Goal: Task Accomplishment & Management: Manage account settings

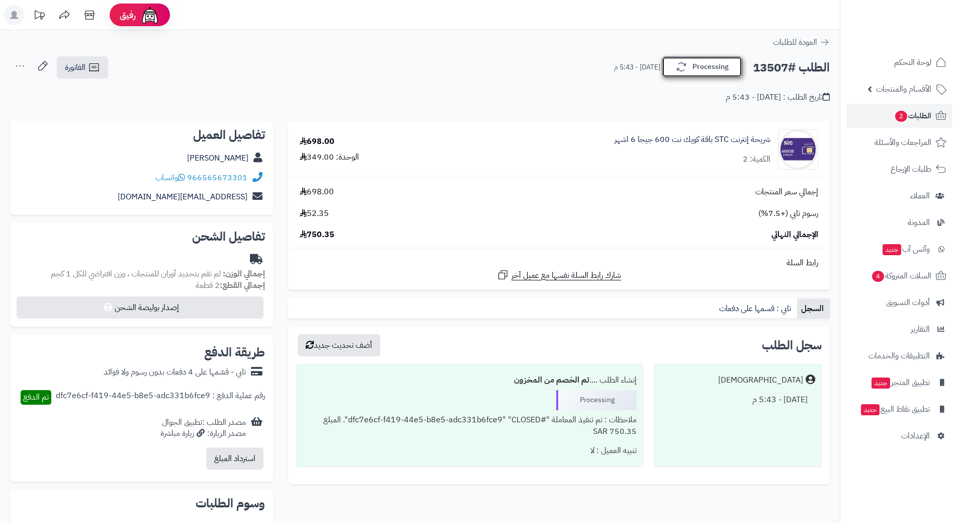
click at [697, 74] on button "Processing" at bounding box center [702, 66] width 80 height 21
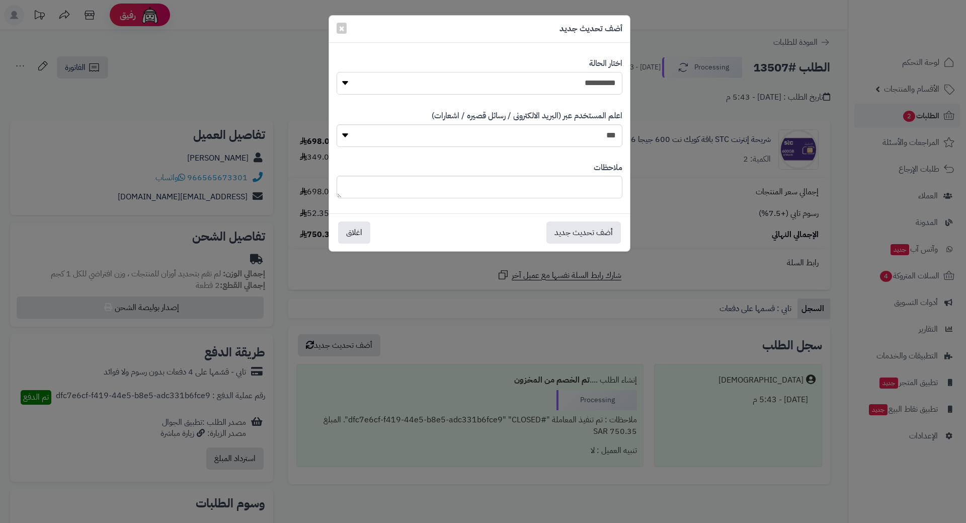
click at [611, 84] on select "**********" at bounding box center [480, 83] width 286 height 23
select select "*"
click at [337, 72] on select "**********" at bounding box center [480, 83] width 286 height 23
click at [594, 231] on button "أضف تحديث جديد" at bounding box center [583, 232] width 74 height 22
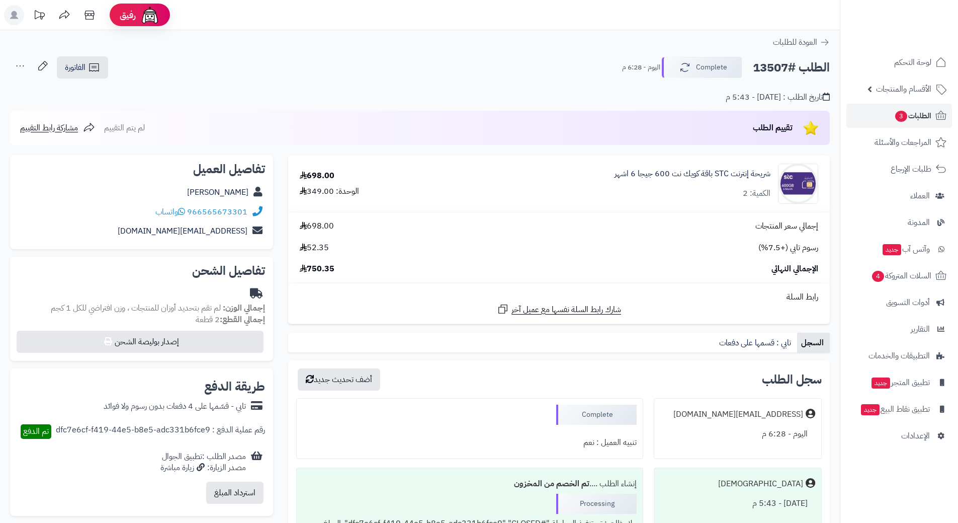
click at [775, 69] on h2 "الطلب #13507" at bounding box center [791, 67] width 77 height 21
copy h2 "13507"
click at [927, 113] on span "الطلبات 3" at bounding box center [913, 116] width 37 height 14
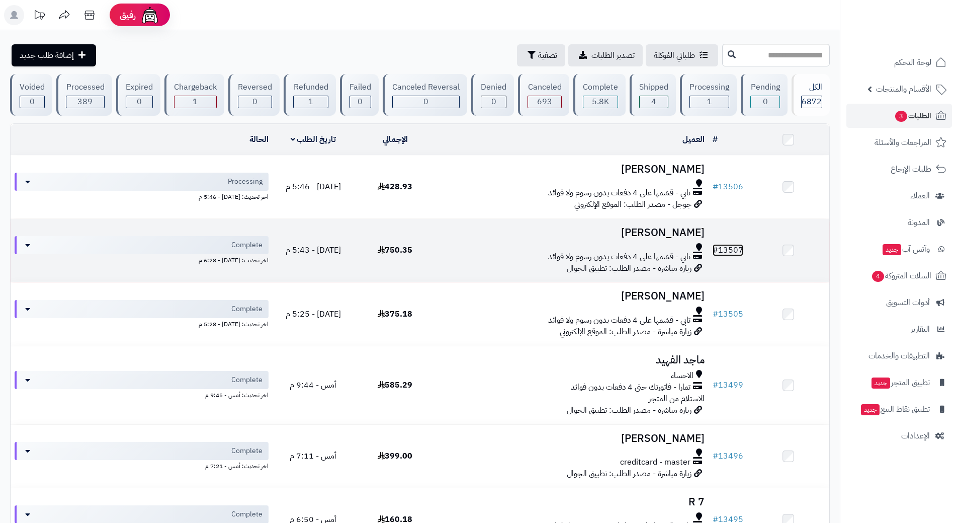
click at [725, 250] on link "# 13507" at bounding box center [728, 250] width 31 height 12
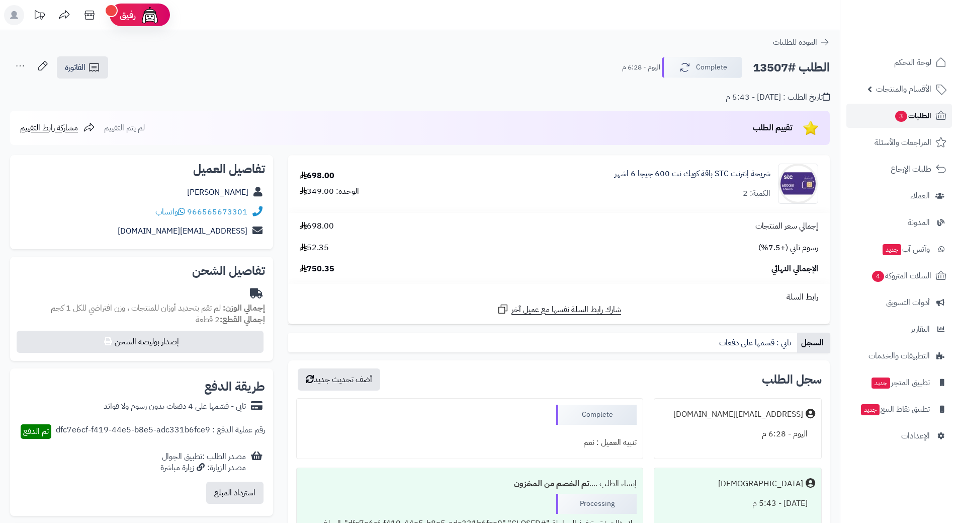
click at [930, 108] on link "الطلبات 3" at bounding box center [900, 116] width 106 height 24
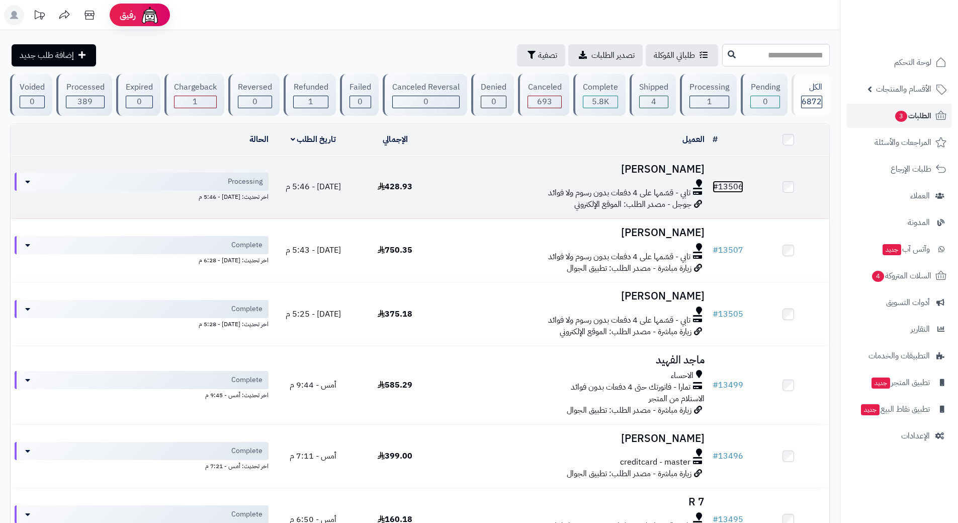
click at [728, 181] on link "# 13506" at bounding box center [728, 187] width 31 height 12
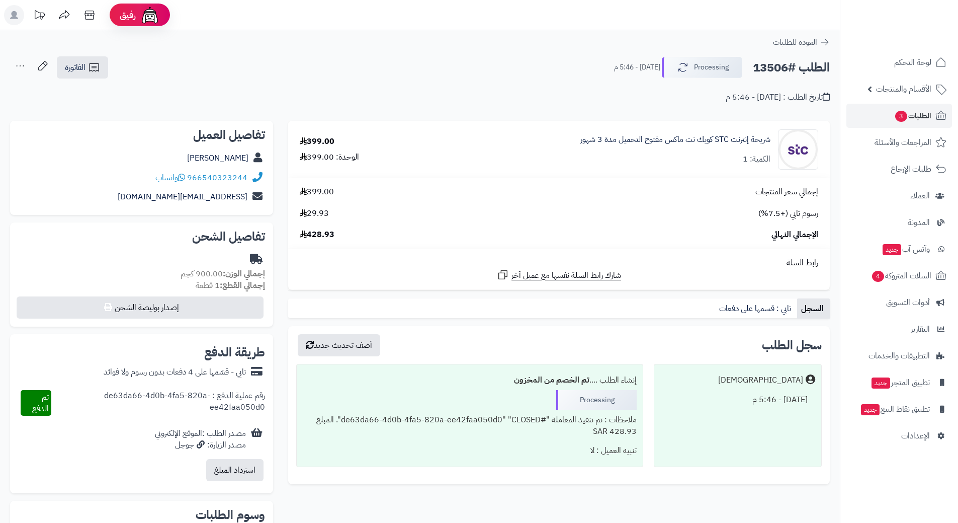
click at [775, 68] on h2 "الطلب #13506" at bounding box center [791, 67] width 77 height 21
copy div "الطلب #13506 Processing"
click at [241, 180] on link "966540323244" at bounding box center [217, 178] width 60 height 12
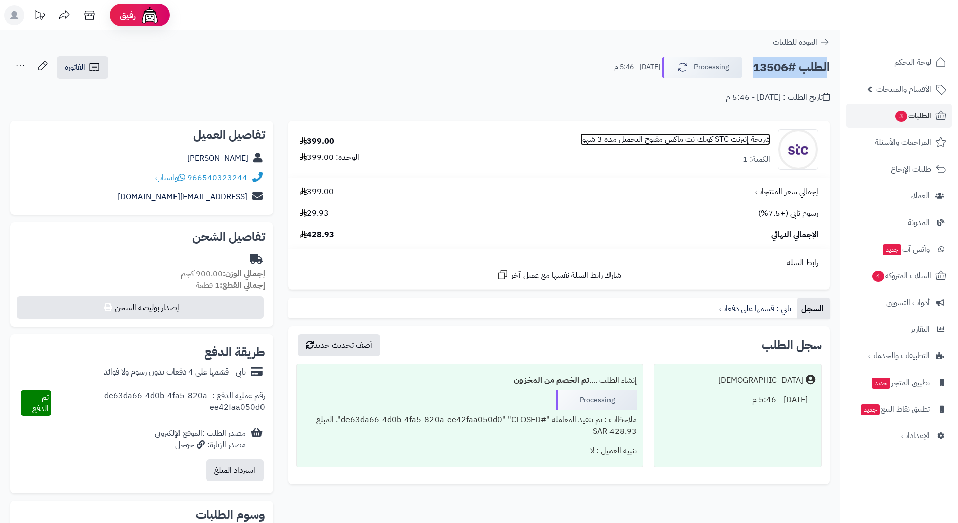
click at [681, 141] on link "شريحة إنترنت STC كويك نت ماكس مفتوح التحميل مدة 3 شهور" at bounding box center [676, 140] width 190 height 12
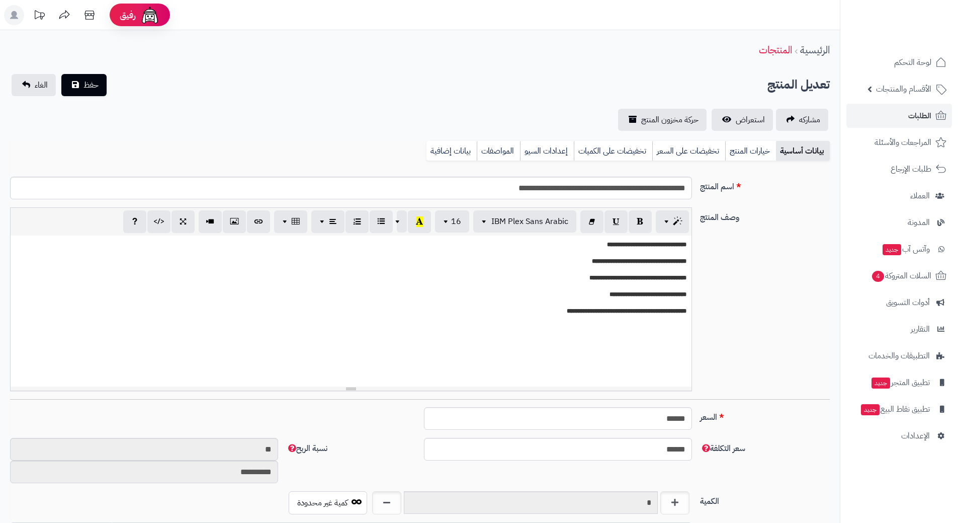
drag, startPoint x: 0, startPoint y: 0, endPoint x: 638, endPoint y: 190, distance: 665.7
click at [638, 190] on input "**********" at bounding box center [351, 188] width 682 height 23
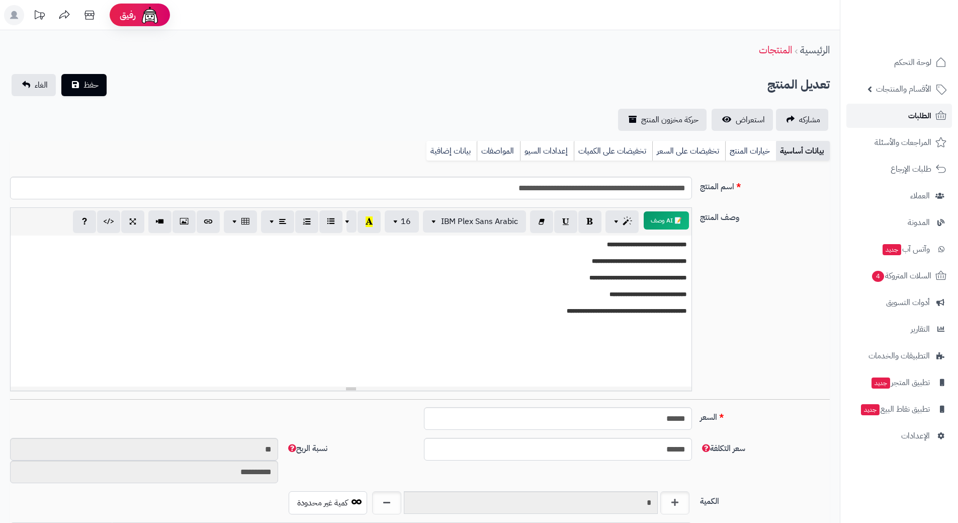
click at [920, 114] on span "الطلبات" at bounding box center [920, 116] width 23 height 14
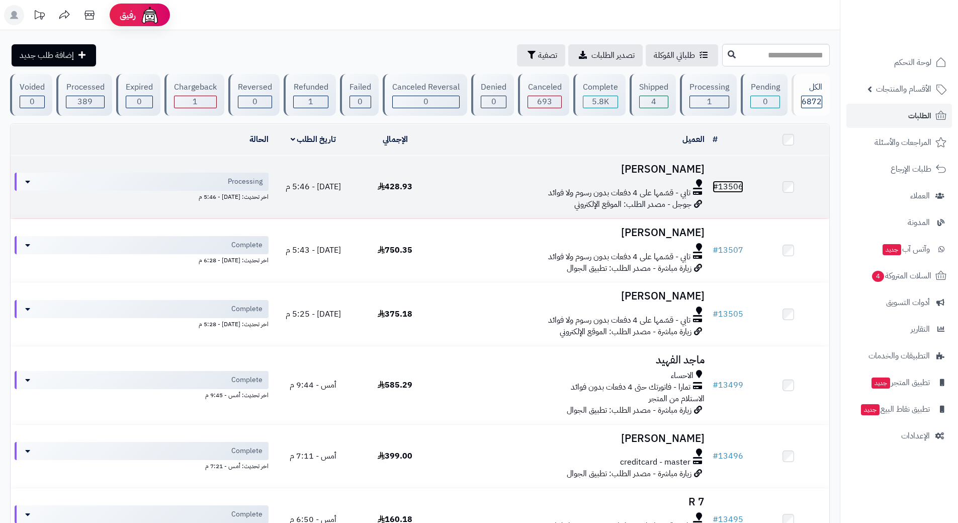
click at [737, 181] on link "# 13506" at bounding box center [728, 187] width 31 height 12
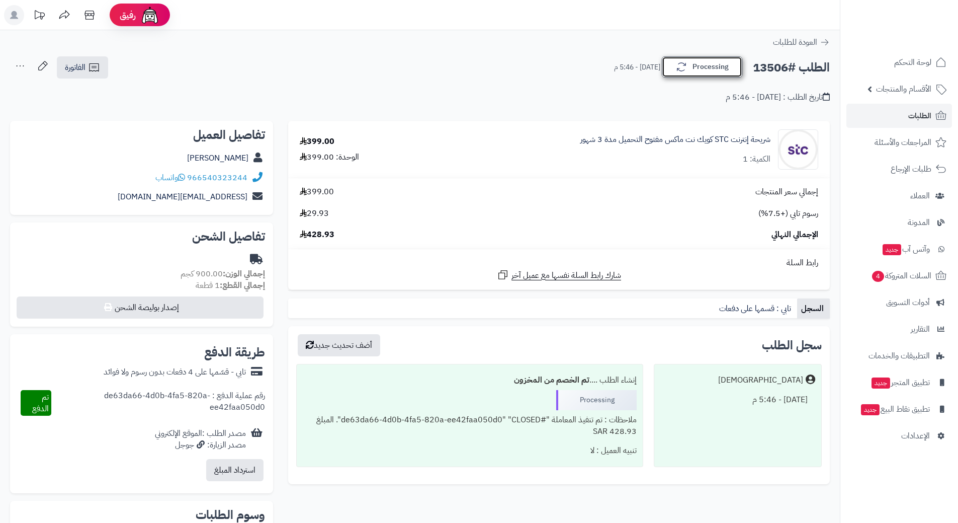
click at [702, 72] on button "Processing" at bounding box center [702, 66] width 80 height 21
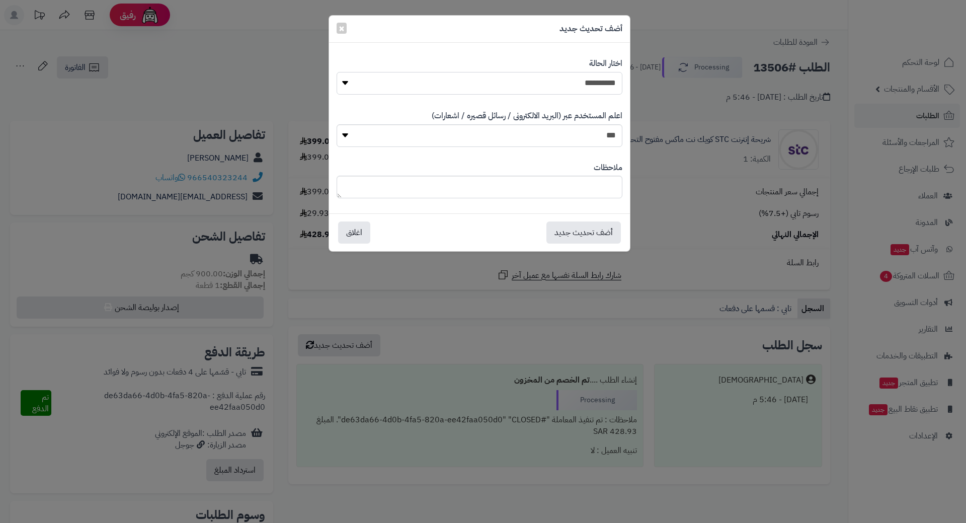
click at [594, 84] on select "**********" at bounding box center [480, 83] width 286 height 23
select select "*"
click at [337, 72] on select "**********" at bounding box center [480, 83] width 286 height 23
click at [596, 234] on button "أضف تحديث جديد" at bounding box center [583, 232] width 74 height 22
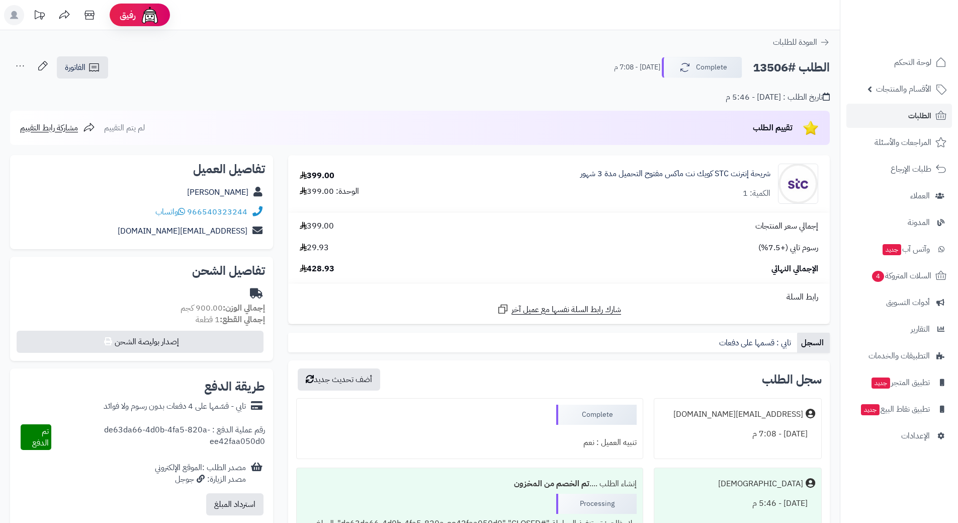
click at [773, 68] on h2 "الطلب #13506" at bounding box center [791, 67] width 77 height 21
copy h2 "13506"
click at [924, 115] on span "الطلبات" at bounding box center [920, 116] width 23 height 14
